Goal: Transaction & Acquisition: Purchase product/service

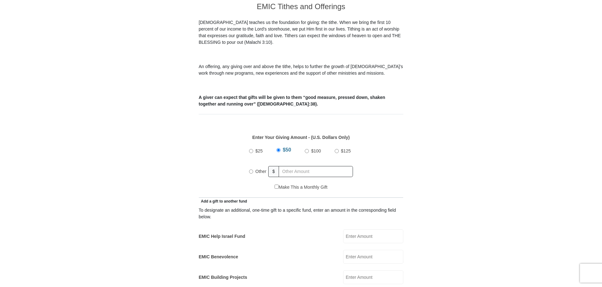
click at [251, 169] on input "Other" at bounding box center [251, 171] width 4 height 4
radio input "true"
type input "235"
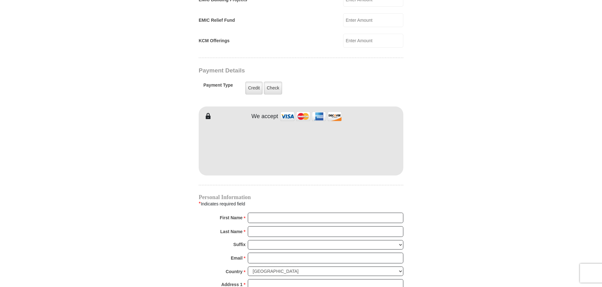
scroll to position [458, 0]
click at [155, 186] on form "[GEOGRAPHIC_DATA][DEMOGRAPHIC_DATA] Online Giving Because of gifts like yours, …" at bounding box center [300, 27] width 359 height 920
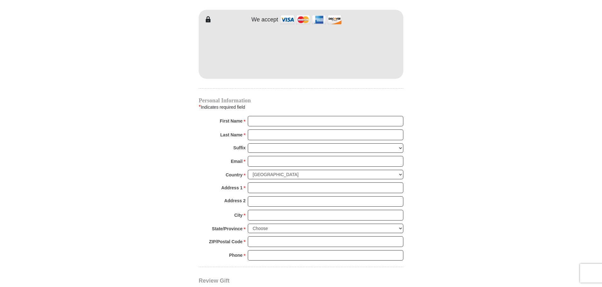
scroll to position [557, 0]
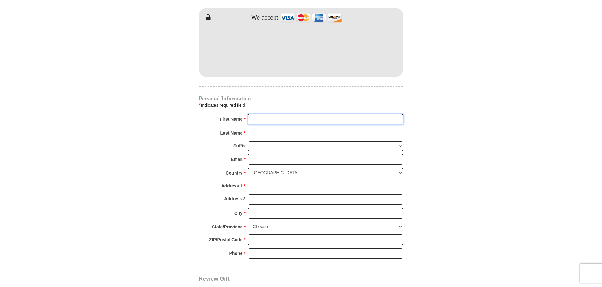
click at [259, 114] on input "First Name *" at bounding box center [325, 119] width 155 height 11
type input "[PERSON_NAME]"
type input "[PERSON_NAME][EMAIL_ADDRESS][DOMAIN_NAME]"
type input "[STREET_ADDRESS]"
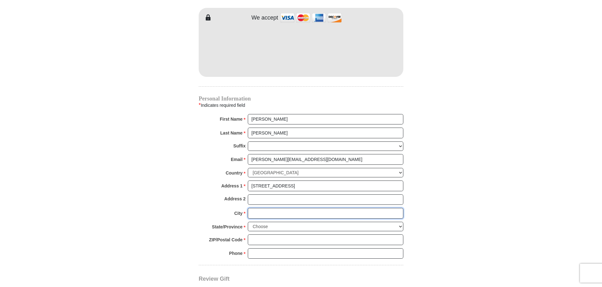
type input "[GEOGRAPHIC_DATA]"
select select "[GEOGRAPHIC_DATA]"
type input "77095"
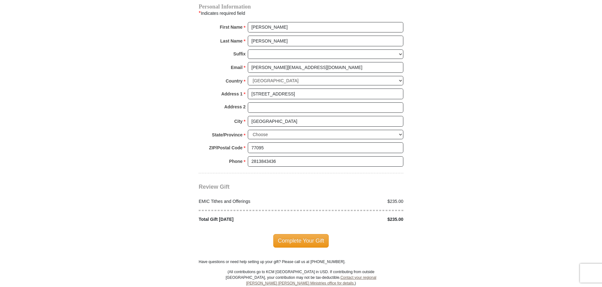
scroll to position [649, 0]
click at [296, 156] on input "2813843436" at bounding box center [325, 161] width 155 height 11
type input "8329192733"
click at [313, 204] on div at bounding box center [300, 209] width 211 height 11
click at [308, 233] on span "Complete Your Gift" at bounding box center [301, 239] width 56 height 13
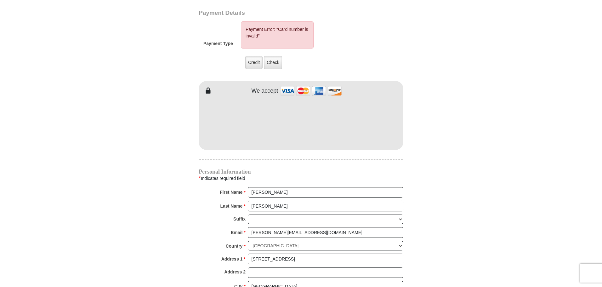
scroll to position [514, 0]
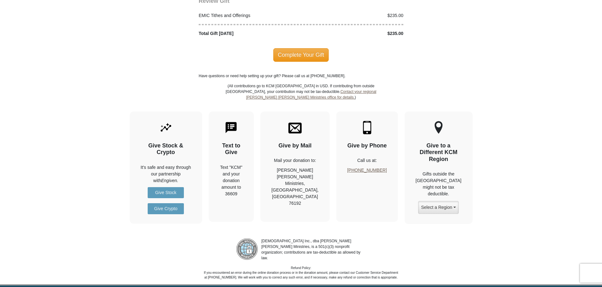
scroll to position [869, 0]
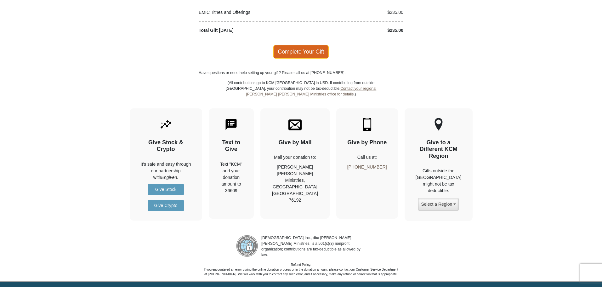
click at [296, 45] on span "Complete Your Gift" at bounding box center [301, 51] width 56 height 13
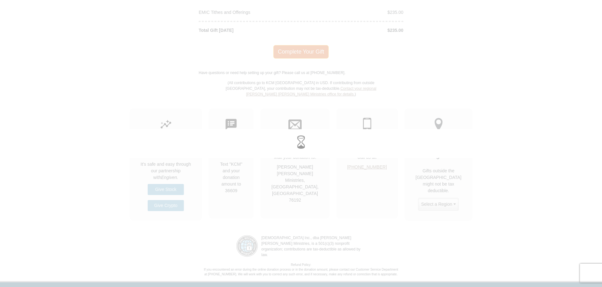
scroll to position [837, 0]
